Goal: Obtain resource: Obtain resource

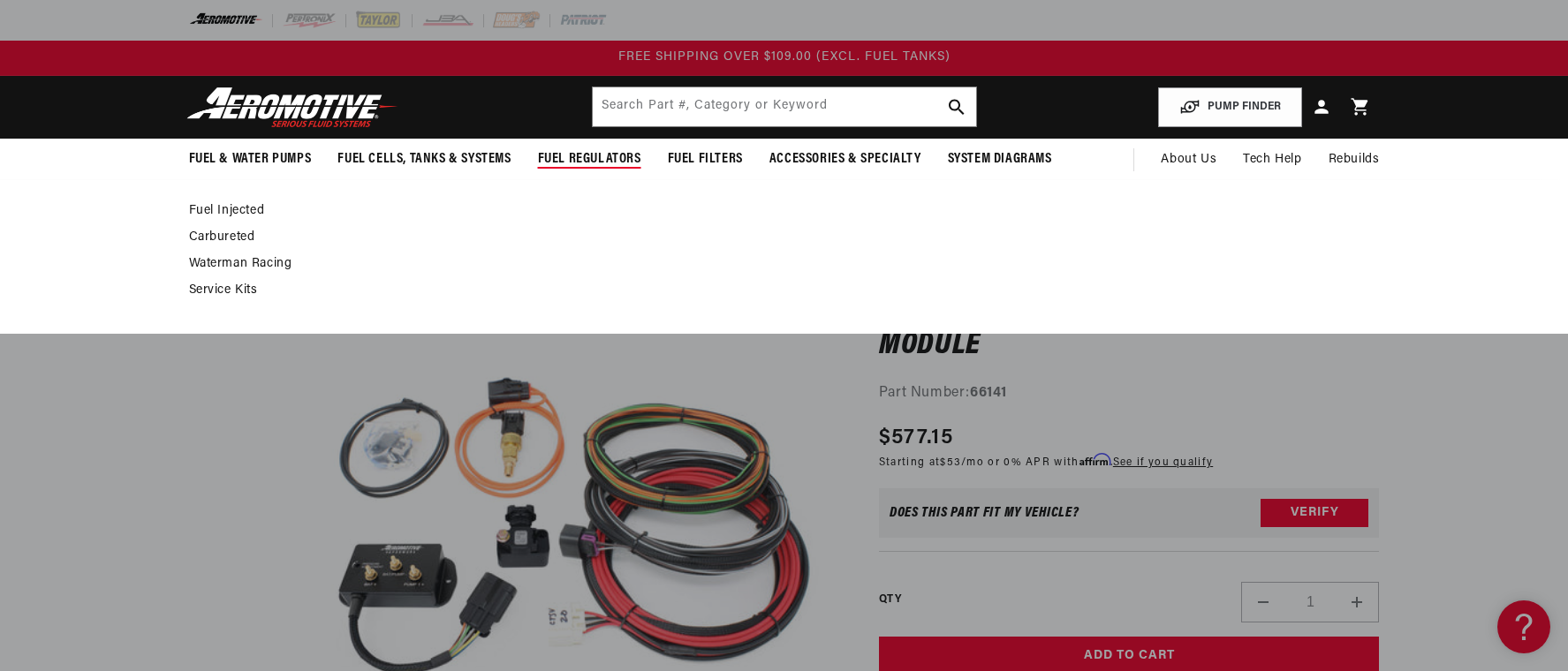
click at [580, 154] on span "Fuel Regulators" at bounding box center [589, 159] width 104 height 19
click at [598, 159] on span "Fuel Regulators" at bounding box center [589, 159] width 104 height 19
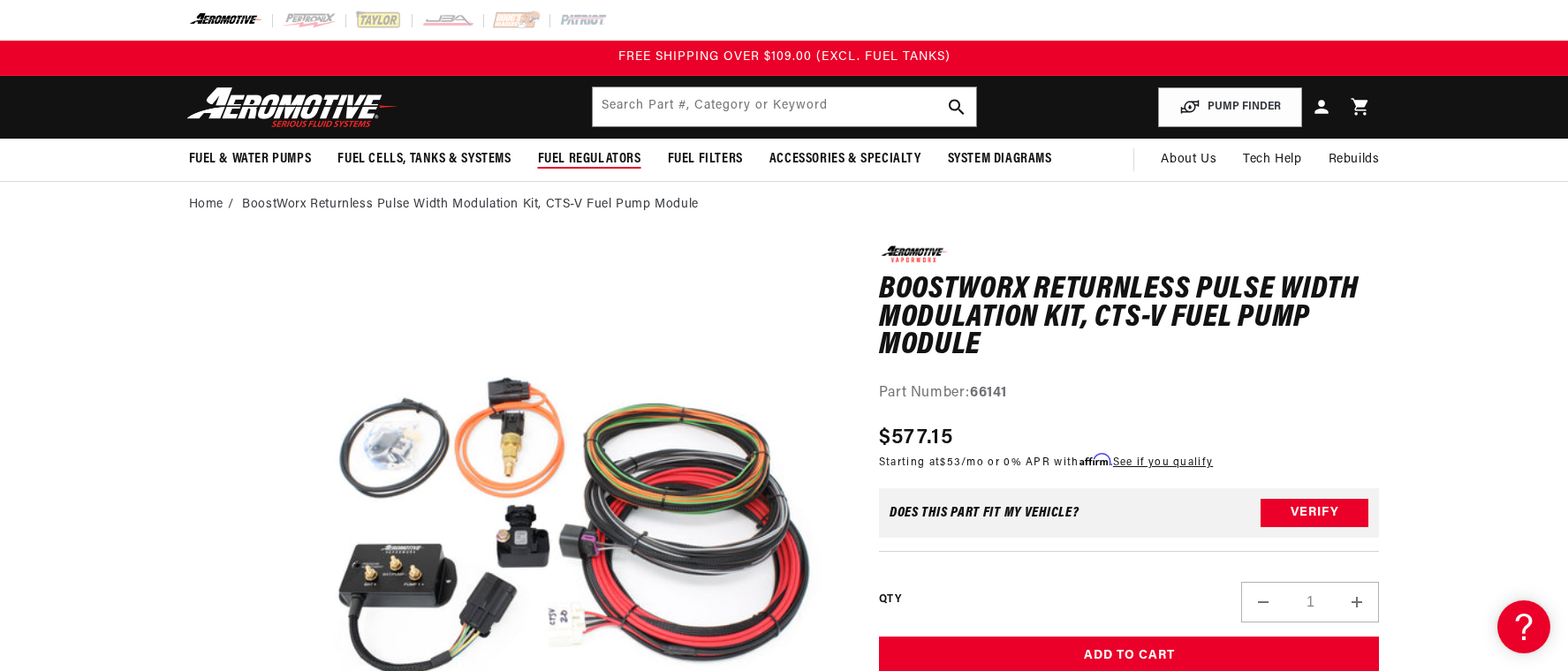
click at [591, 159] on span "Fuel Regulators" at bounding box center [589, 159] width 104 height 19
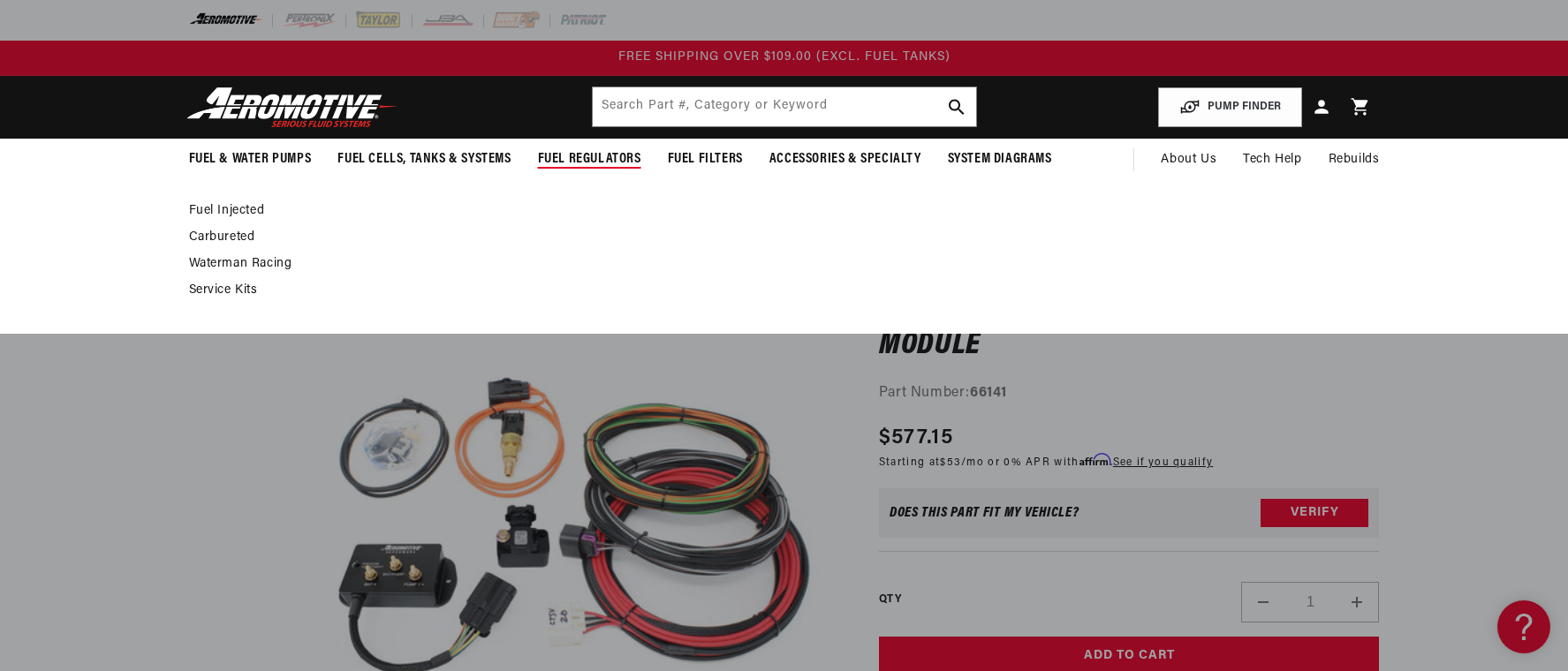
click at [222, 207] on link "Fuel Injected" at bounding box center [775, 212] width 1174 height 16
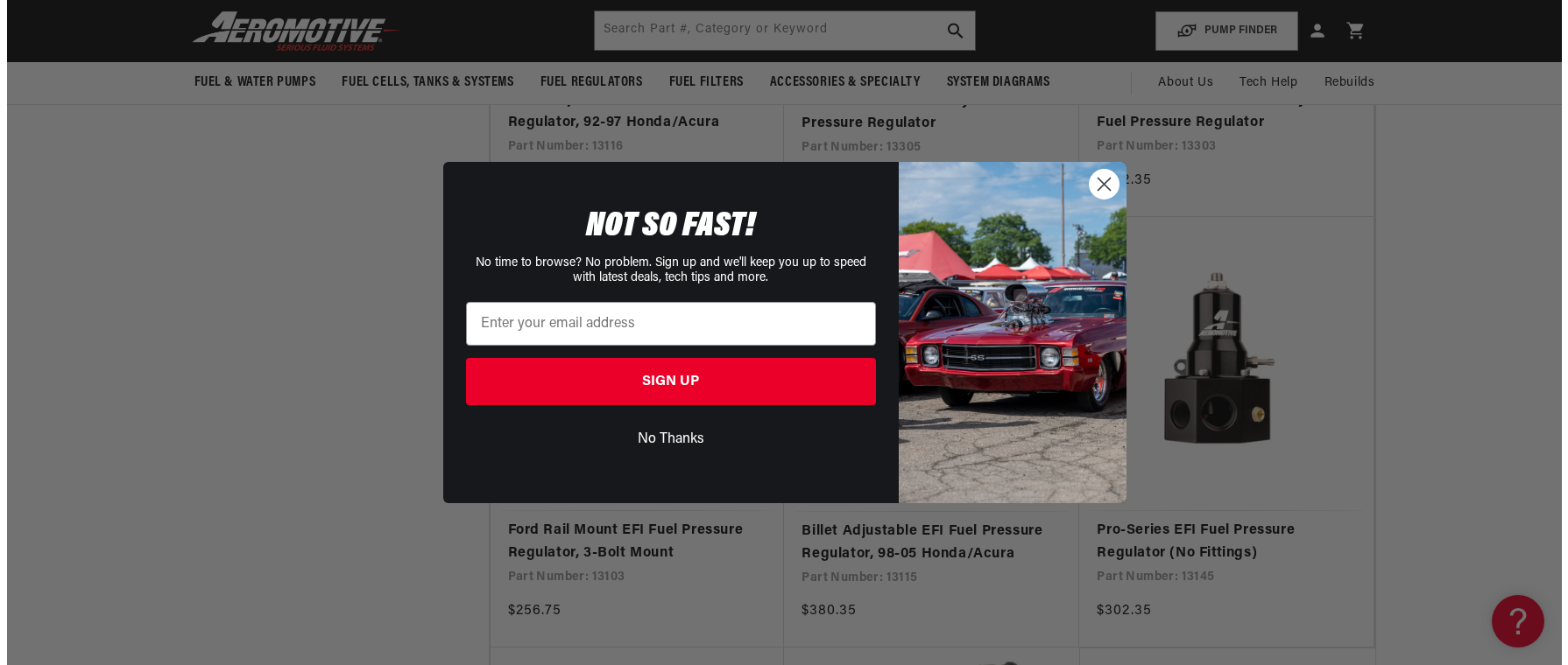
scroll to position [3152, 0]
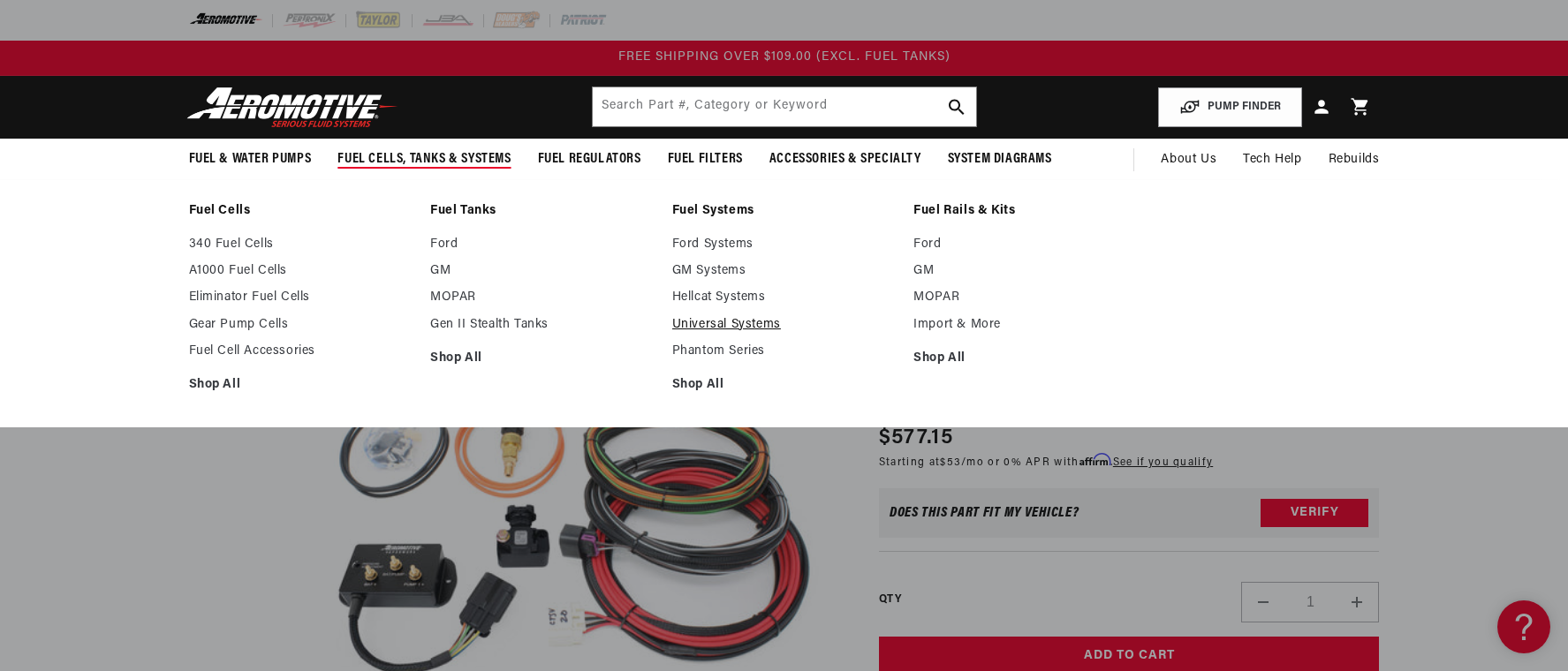
click at [761, 328] on link "Universal Systems" at bounding box center [784, 325] width 224 height 16
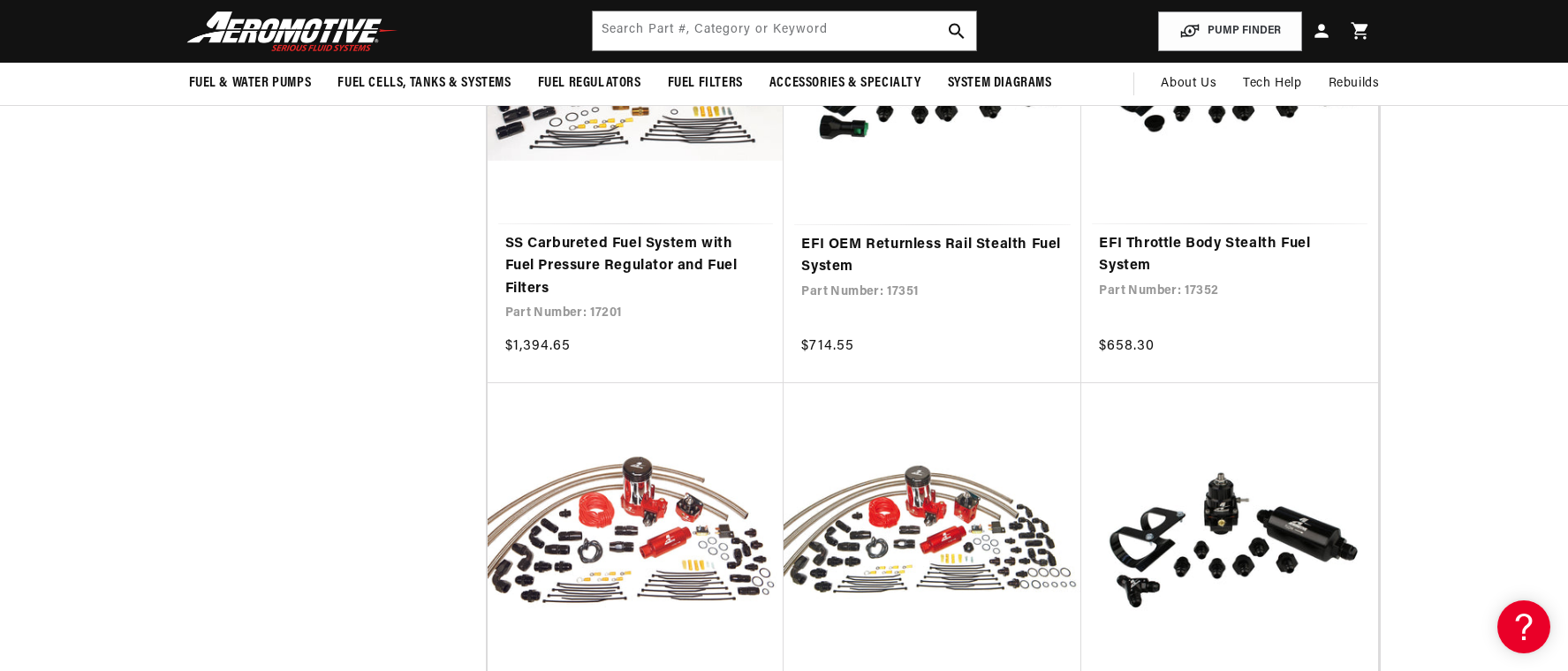
scroll to position [1237, 0]
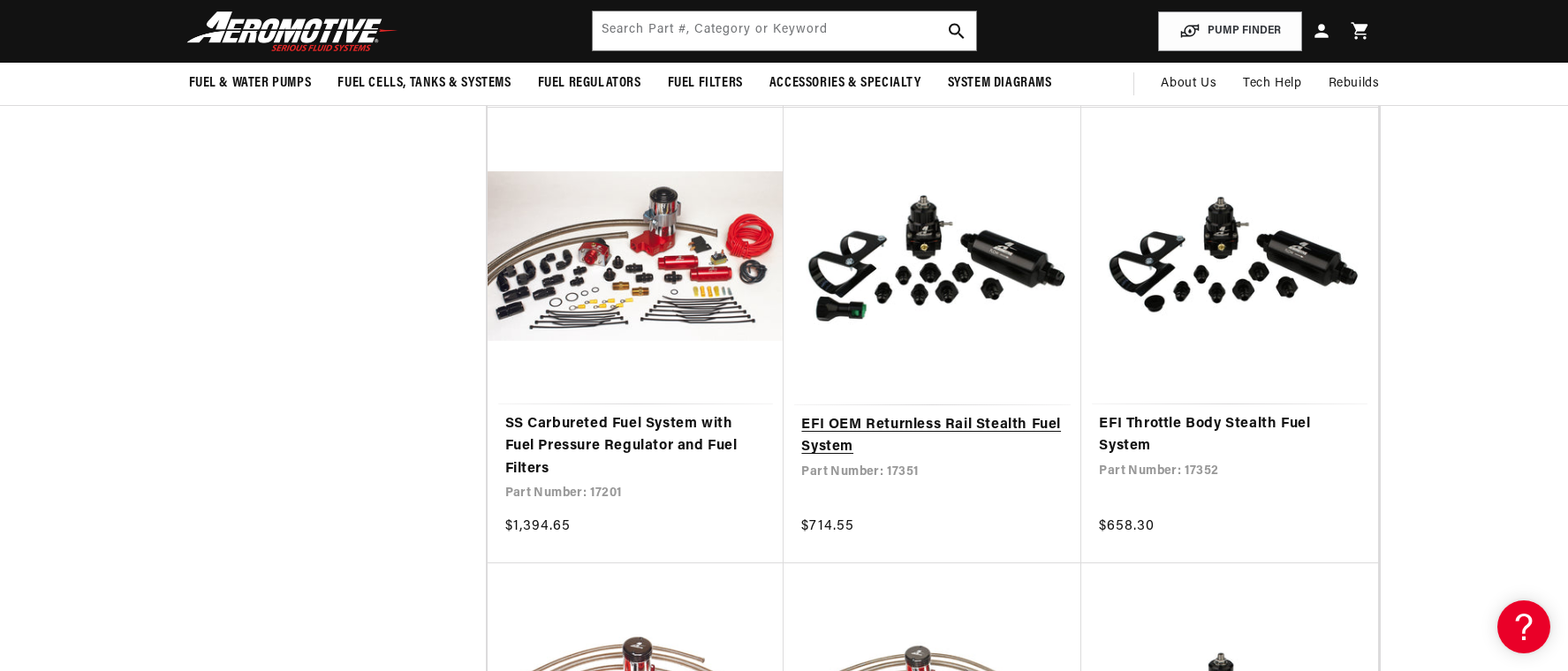
click at [938, 422] on link "EFI OEM Returnless Rail Stealth Fuel System" at bounding box center [932, 437] width 262 height 45
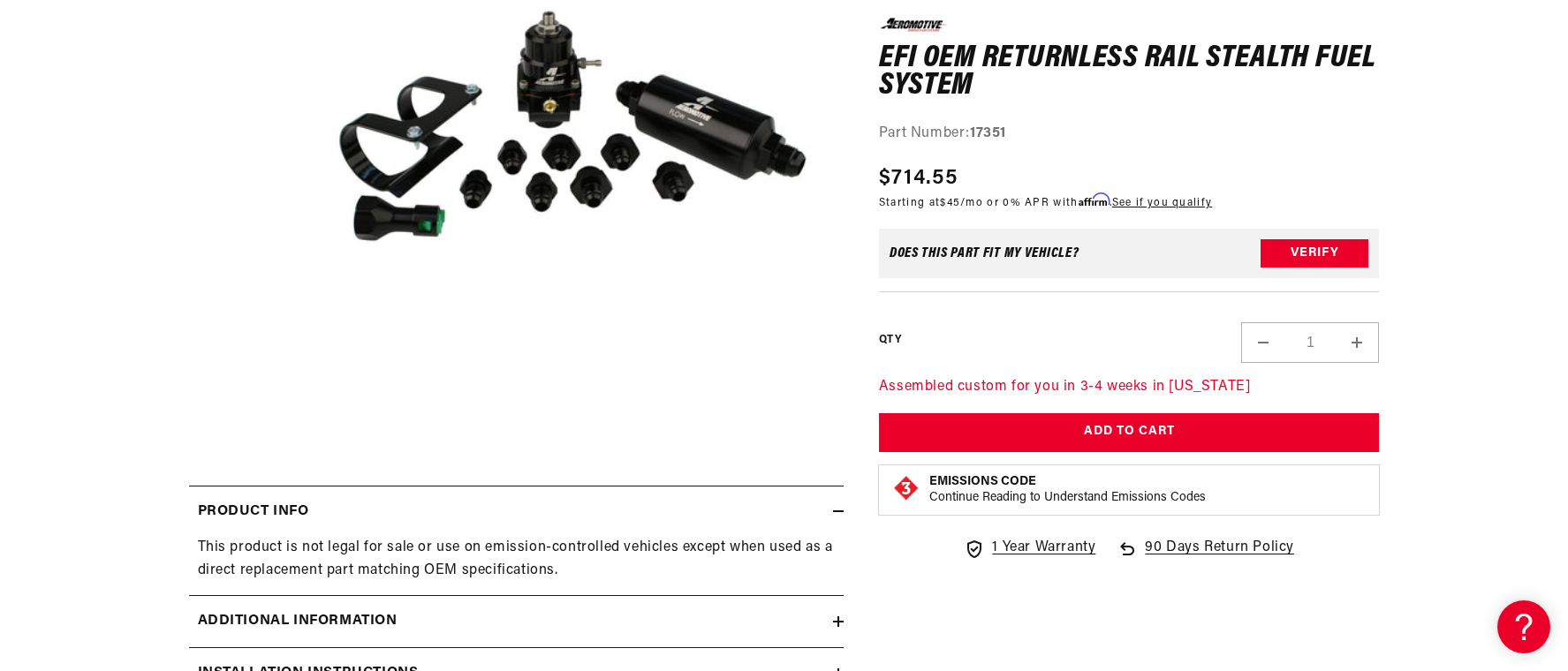
scroll to position [530, 0]
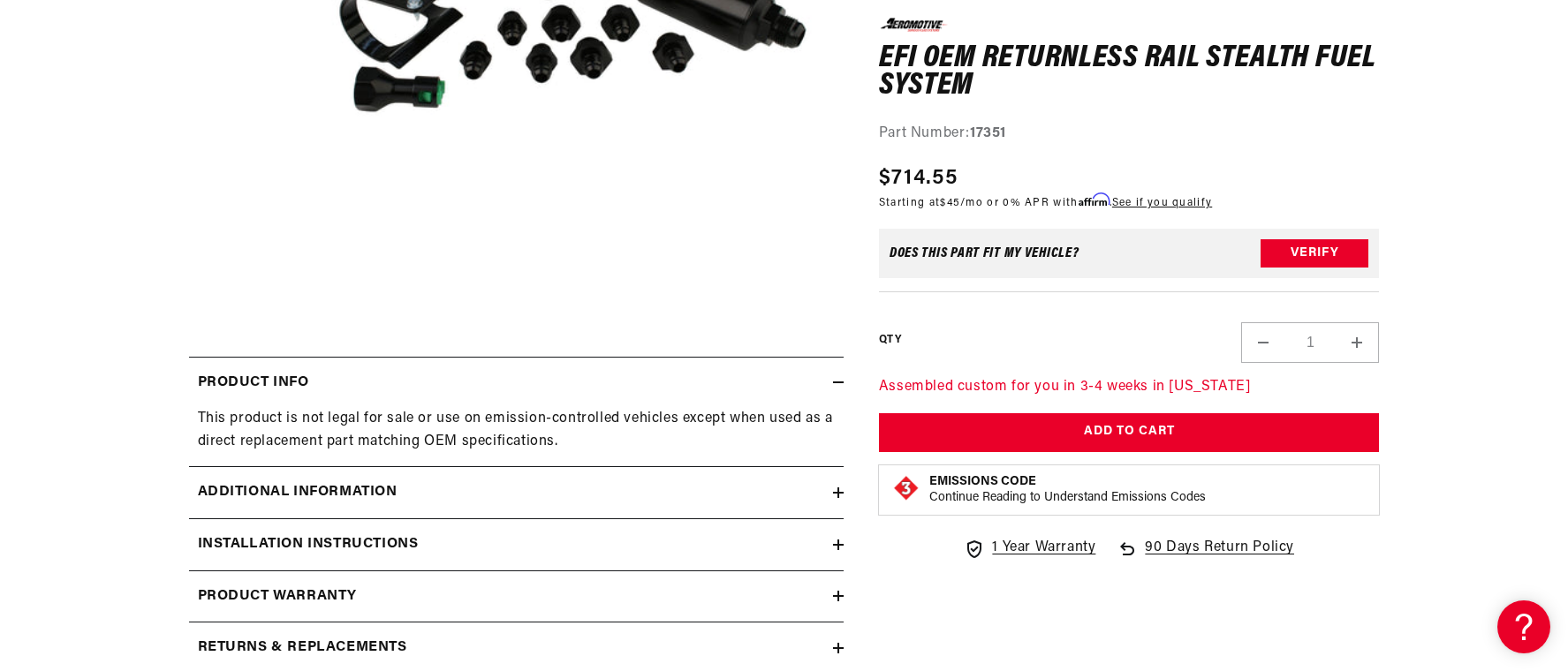
click at [804, 485] on div "Additional information" at bounding box center [511, 494] width 644 height 23
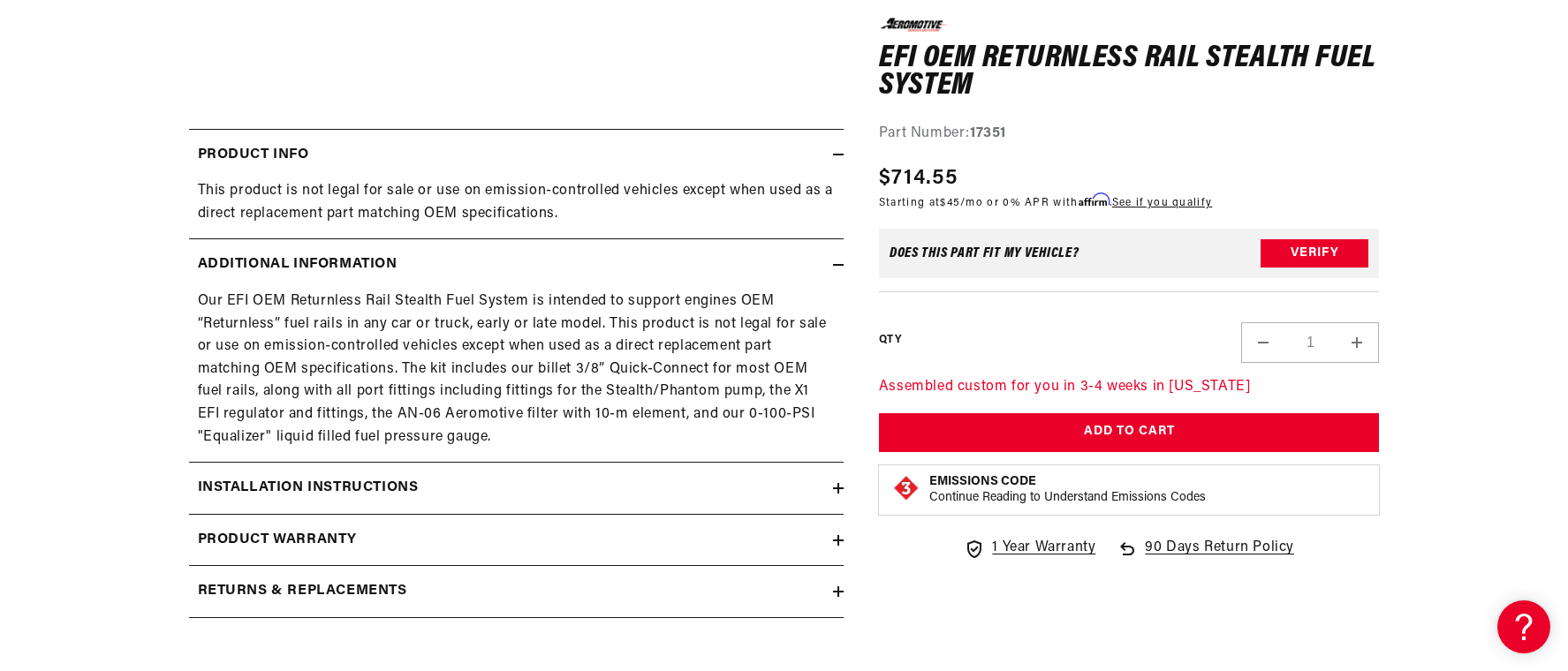
scroll to position [795, 0]
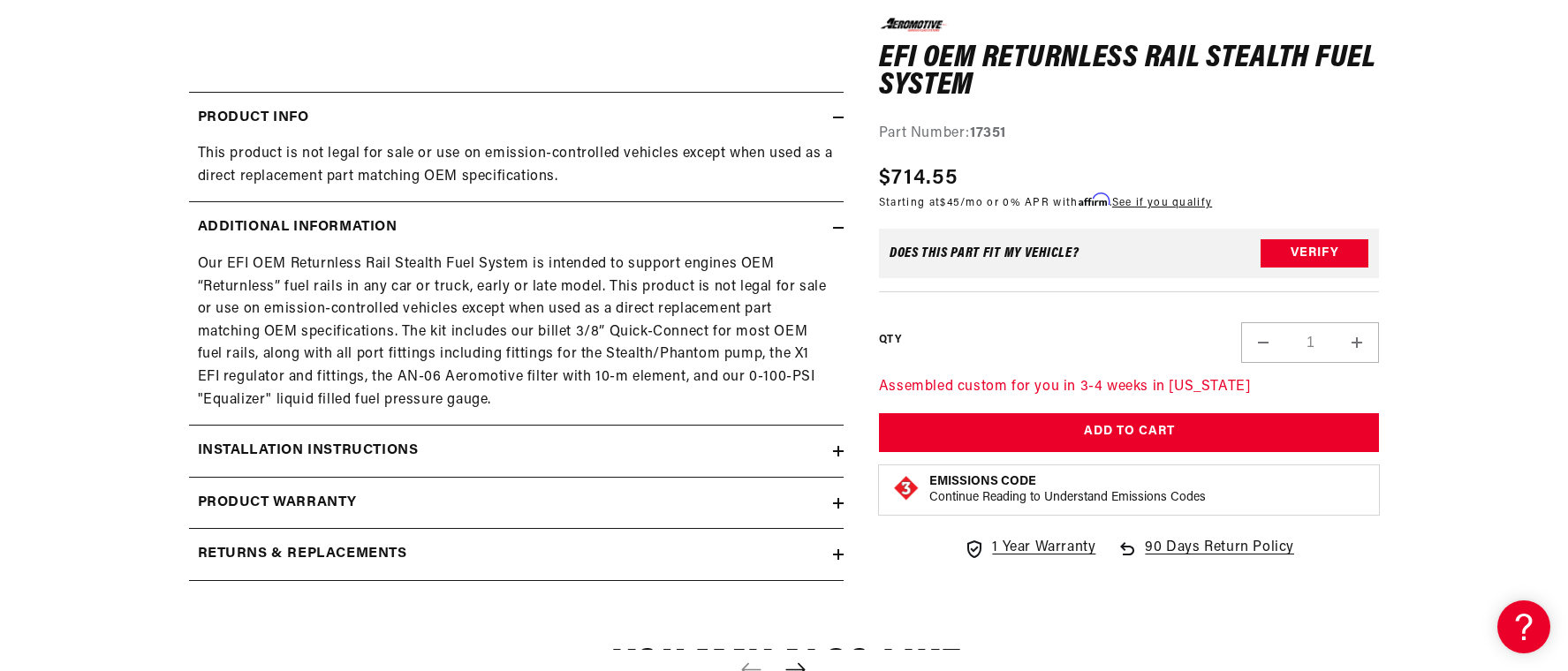
click at [396, 449] on h2 "Installation Instructions" at bounding box center [308, 451] width 221 height 23
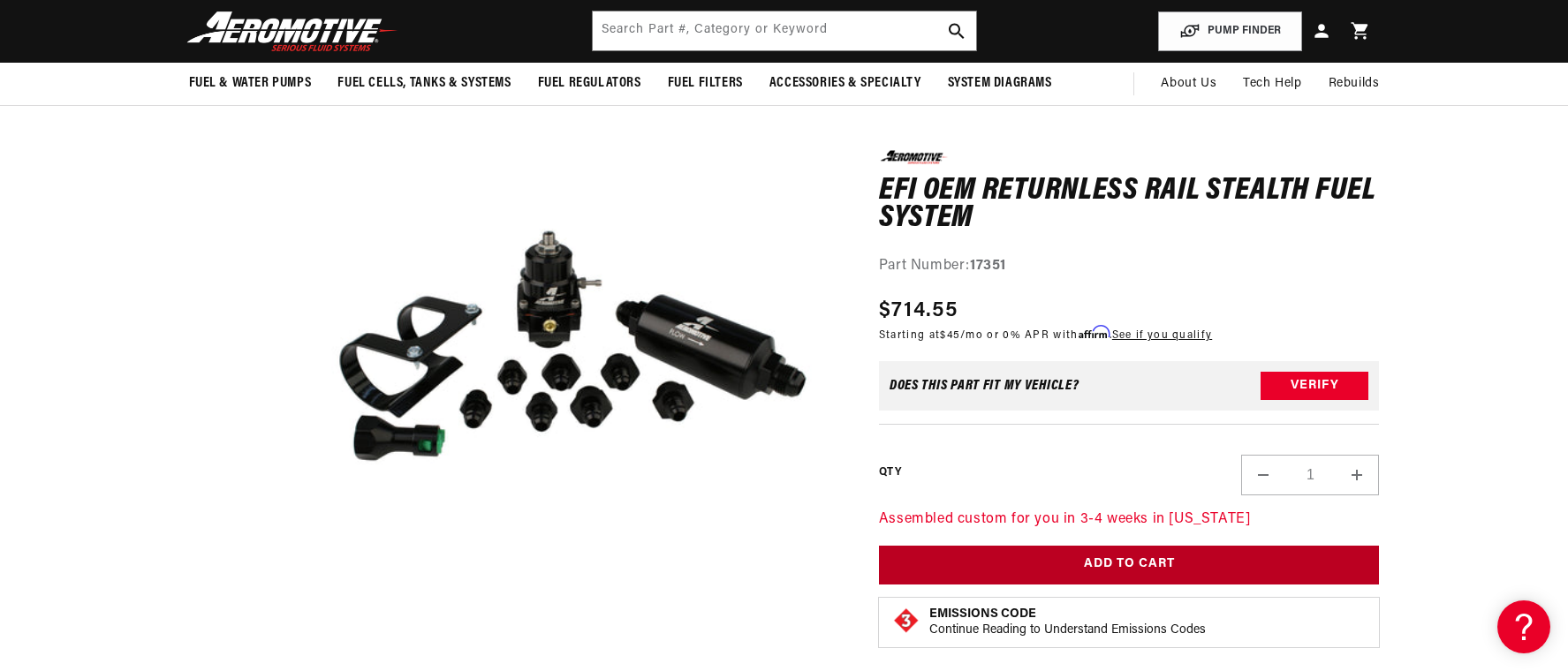
scroll to position [177, 0]
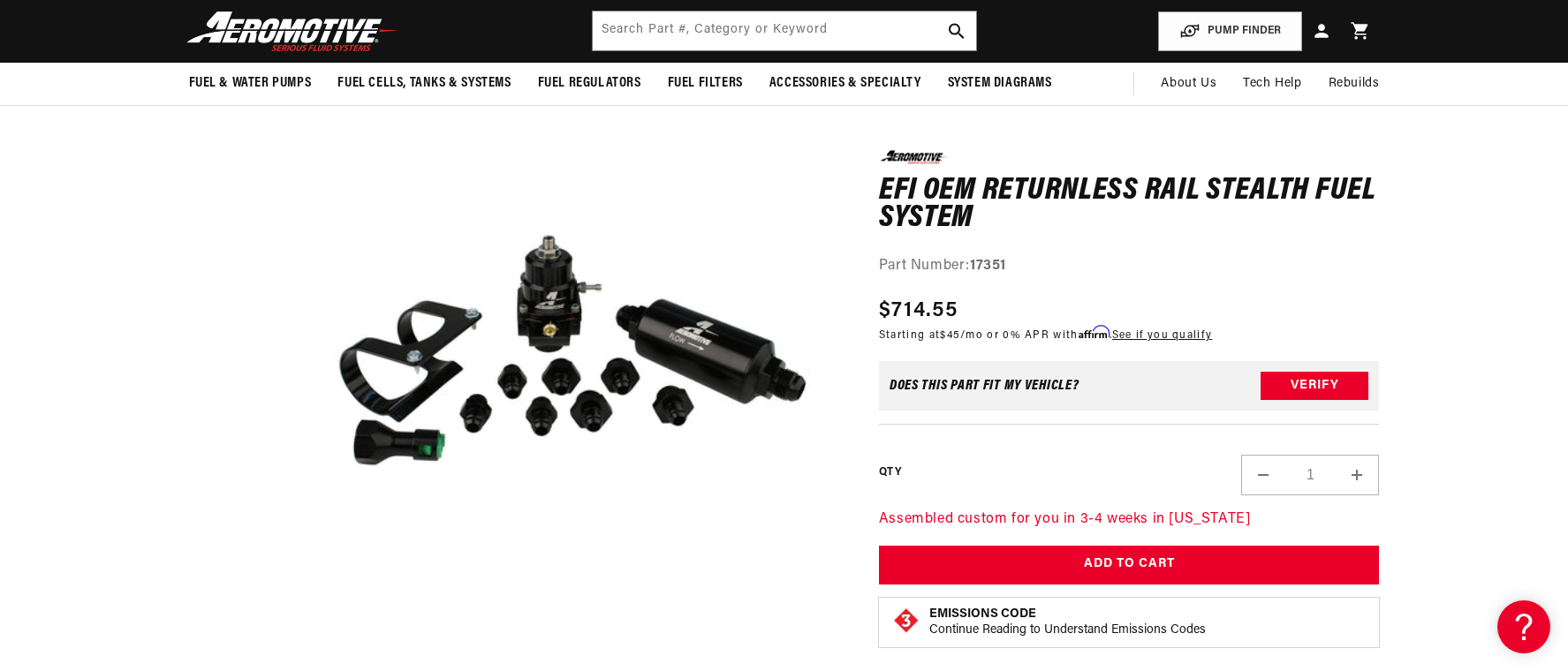
click at [286, 626] on button "Open media 1 in modal" at bounding box center [286, 626] width 0 height 0
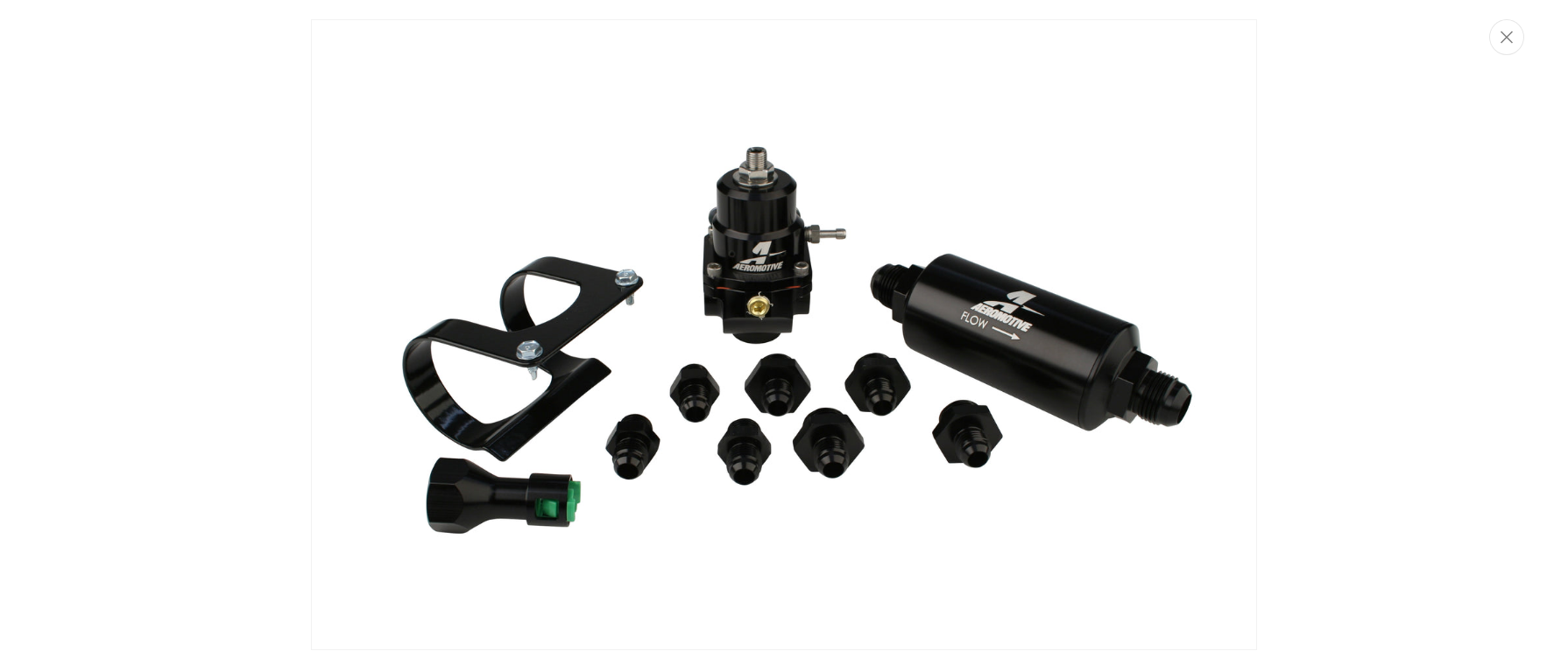
click at [1549, 343] on div "Media gallery" at bounding box center [784, 332] width 1568 height 661
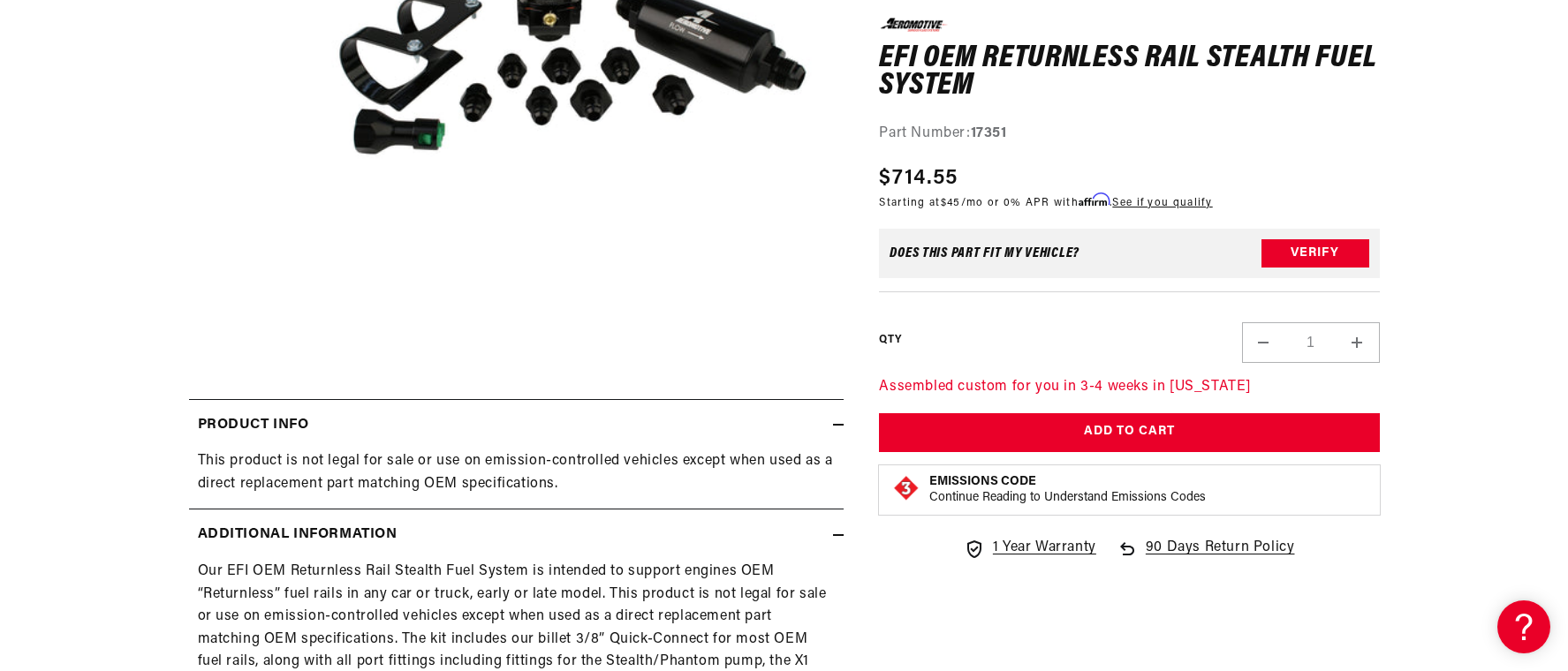
scroll to position [795, 0]
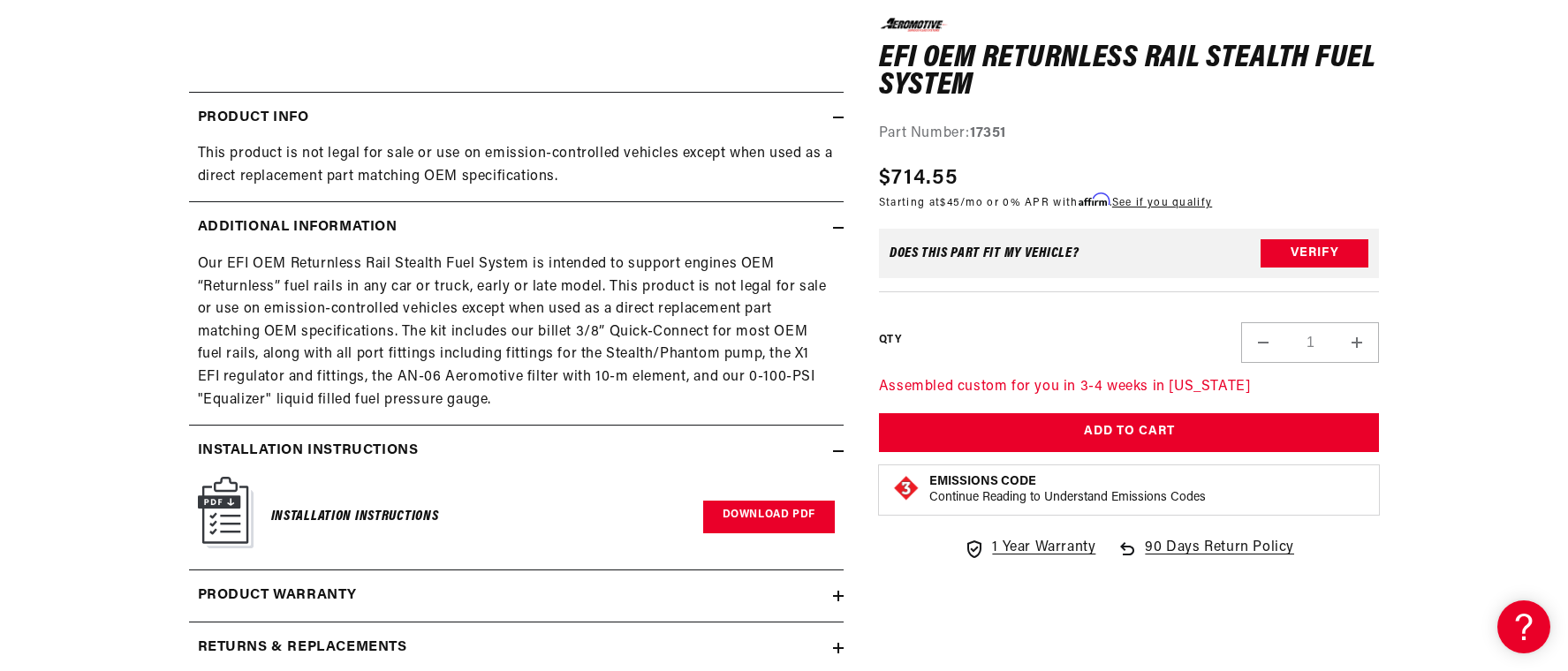
click at [752, 515] on link "Download PDF" at bounding box center [769, 517] width 131 height 32
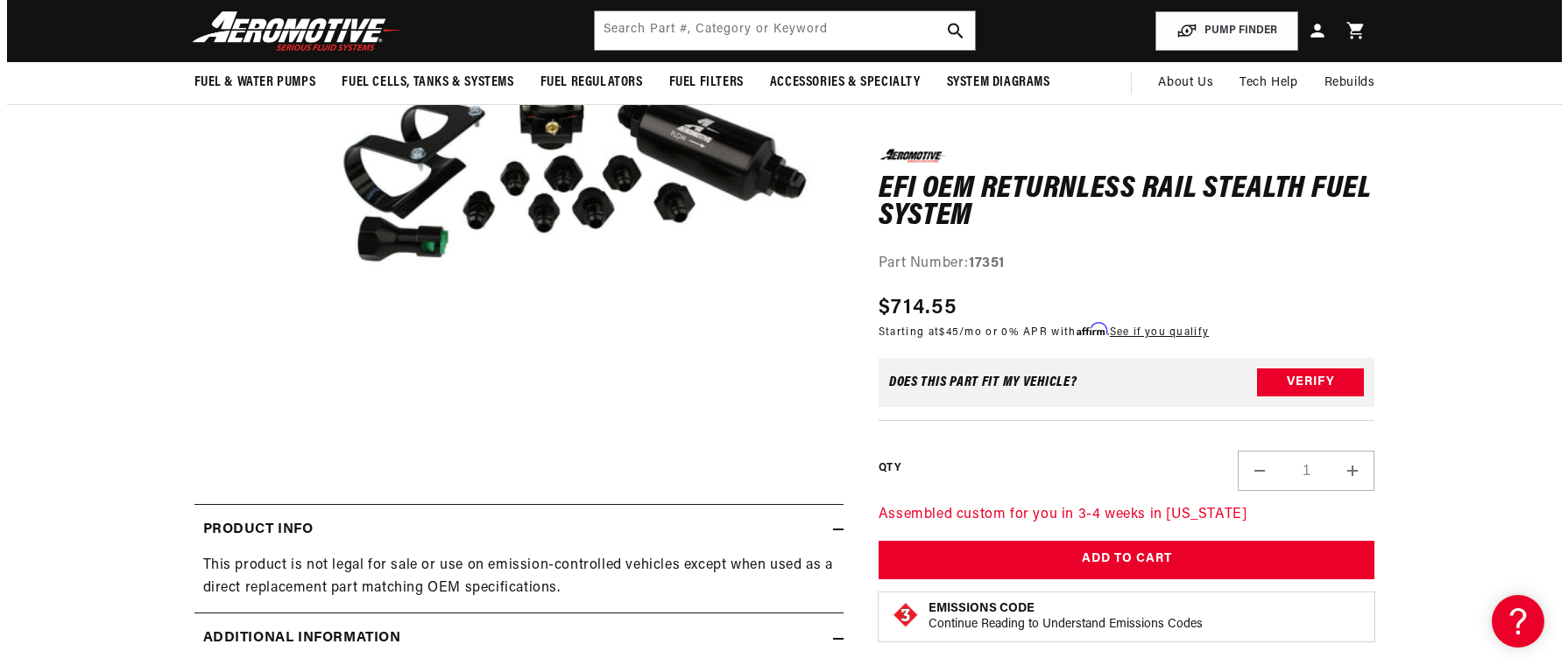
scroll to position [350, 0]
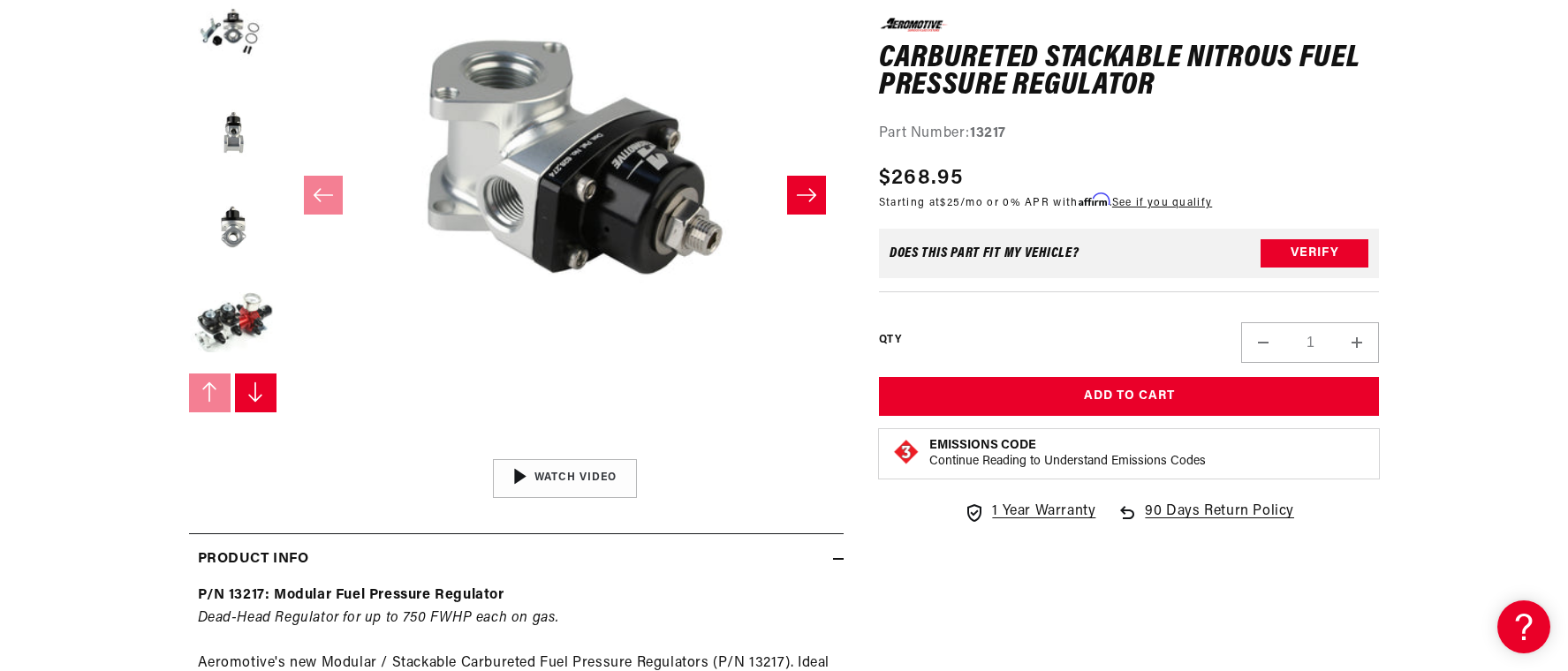
scroll to position [707, 0]
